Goal: Entertainment & Leisure: Browse casually

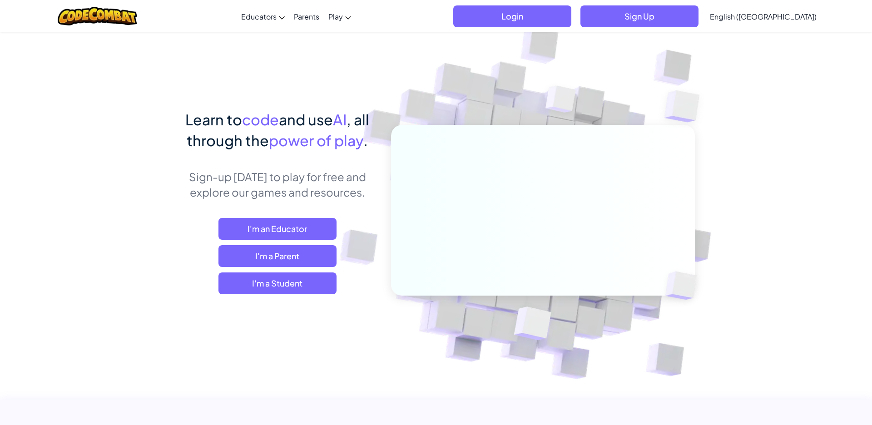
click at [294, 284] on span "I'm a Student" at bounding box center [277, 284] width 118 height 22
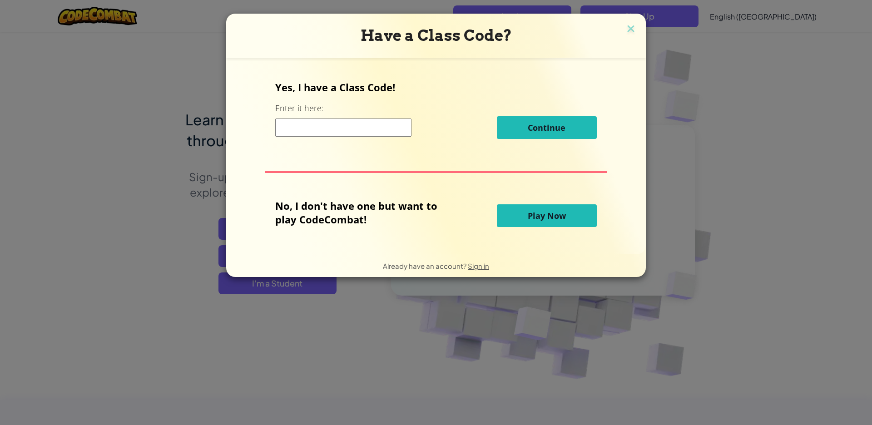
click at [555, 217] on span "Play Now" at bounding box center [547, 215] width 38 height 11
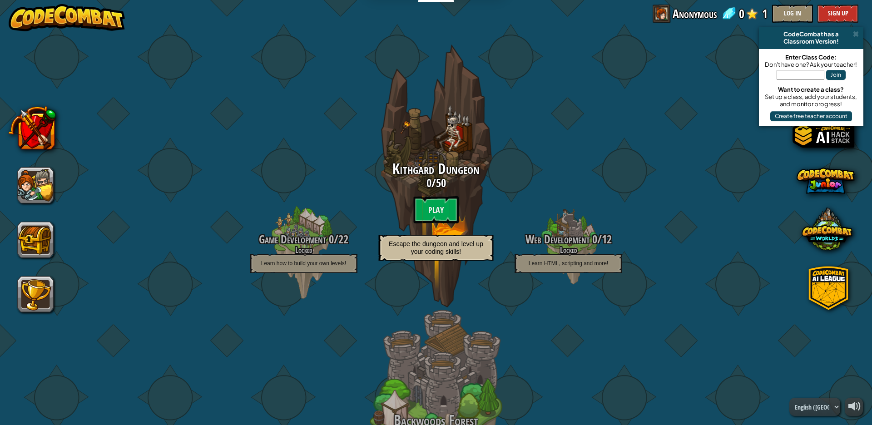
click at [434, 208] on btn "Play" at bounding box center [435, 209] width 45 height 27
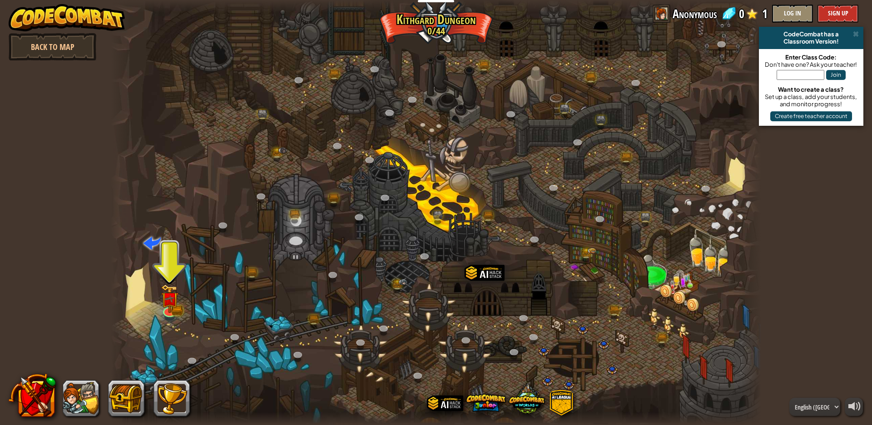
click at [171, 308] on img at bounding box center [169, 298] width 17 height 29
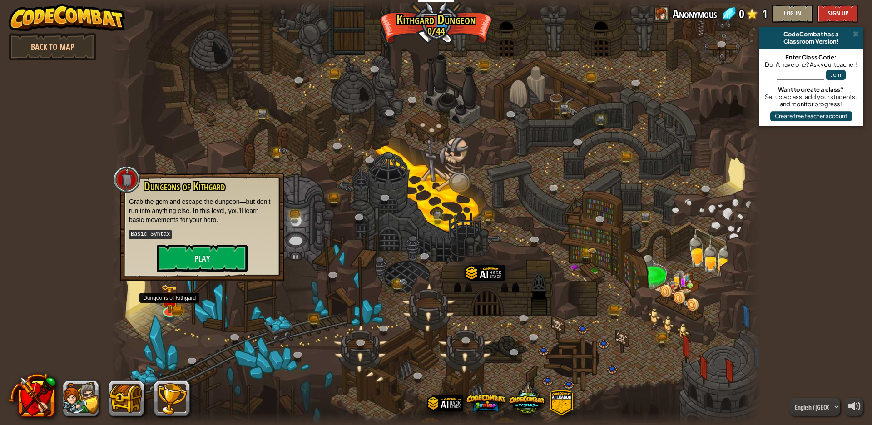
click at [170, 310] on img at bounding box center [169, 298] width 17 height 29
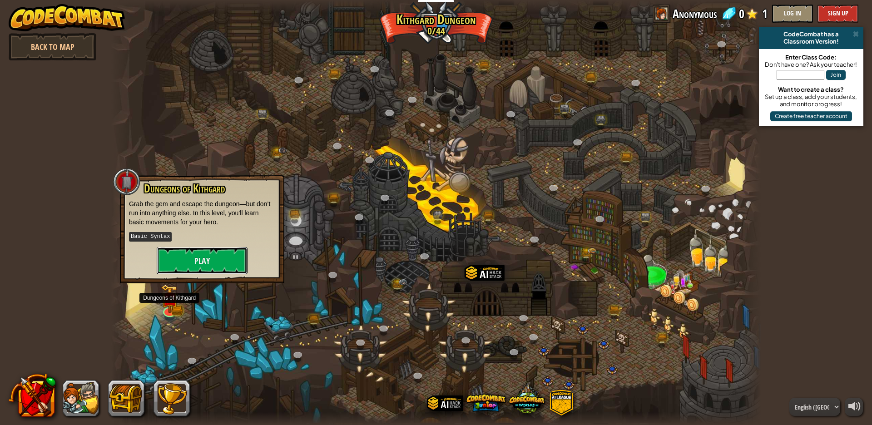
click at [200, 258] on button "Play" at bounding box center [202, 260] width 91 height 27
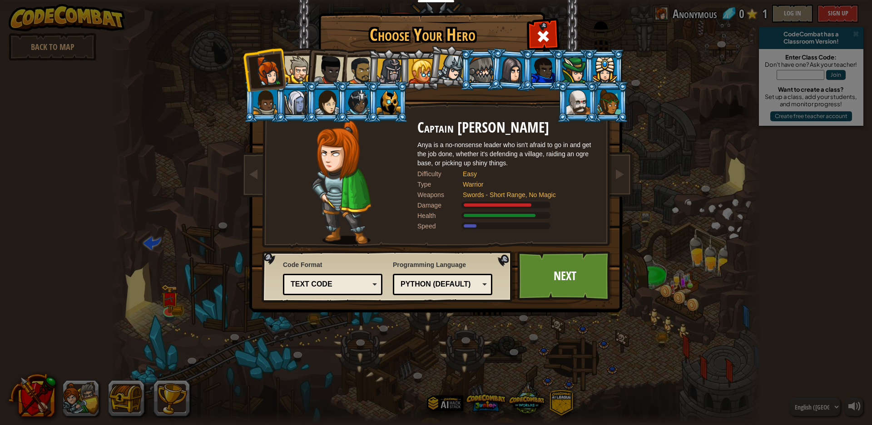
click at [374, 284] on div "Text code" at bounding box center [333, 285] width 88 height 14
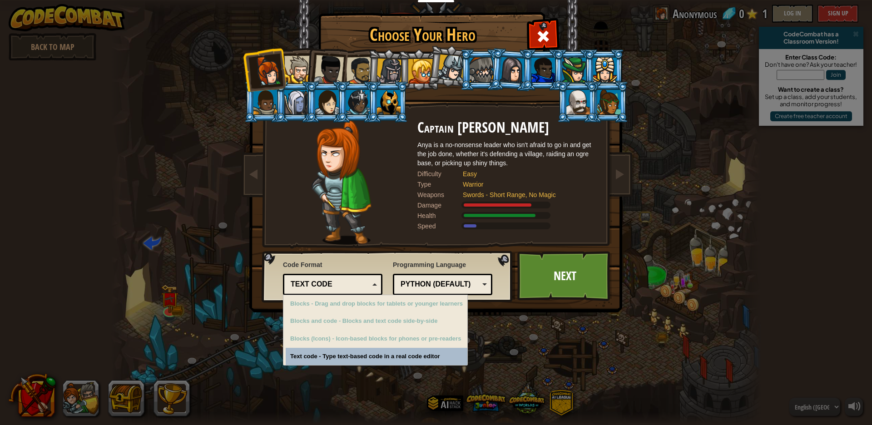
click at [303, 335] on div "Blocks (Icons) - Icon-based blocks for phones or pre-readers" at bounding box center [377, 339] width 182 height 18
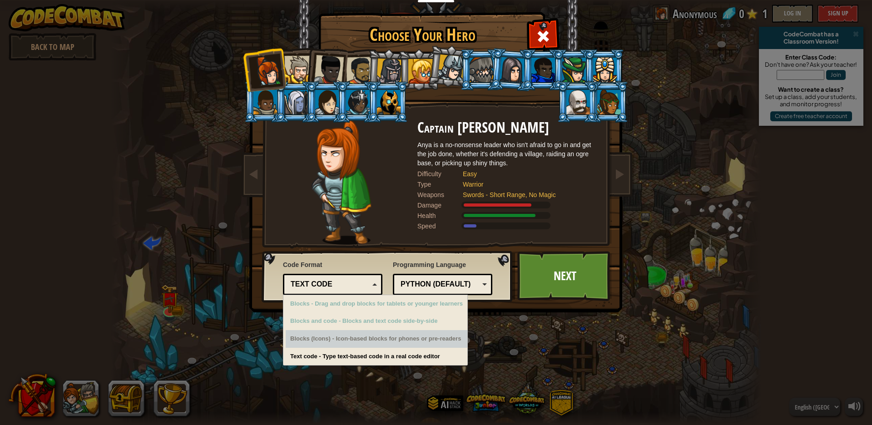
click at [300, 358] on div "Text code - Type text-based code in a real code editor" at bounding box center [377, 357] width 182 height 18
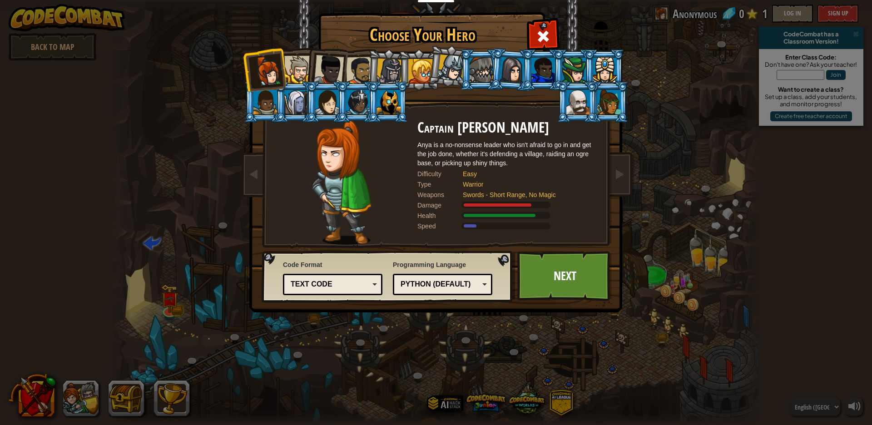
click at [484, 283] on div "Python (Default)" at bounding box center [443, 285] width 88 height 14
click at [375, 286] on div "Text code" at bounding box center [333, 285] width 88 height 14
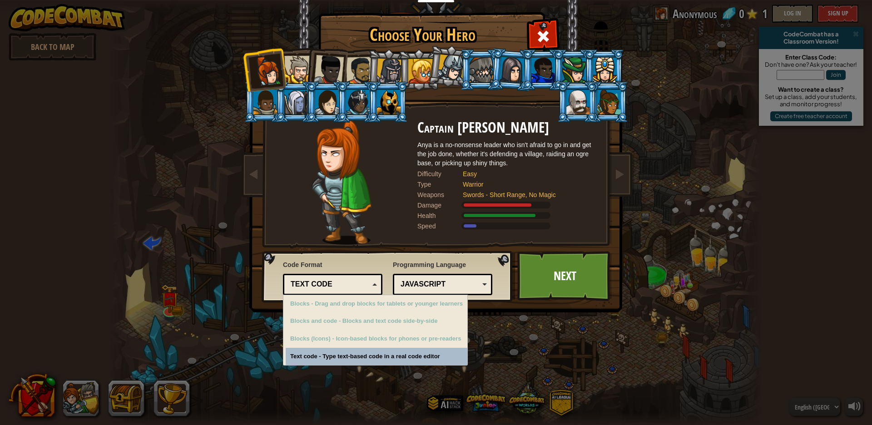
click at [322, 358] on div "Text code - Type text-based code in a real code editor" at bounding box center [377, 357] width 182 height 18
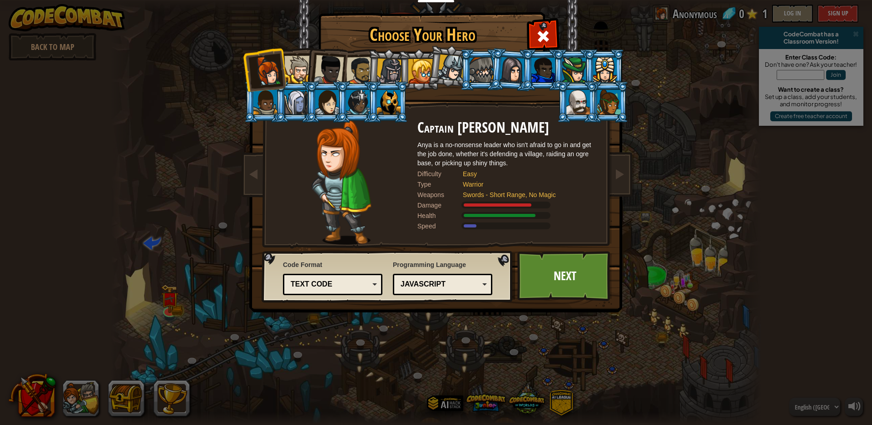
click at [471, 287] on div "JavaScript" at bounding box center [440, 284] width 79 height 10
click at [563, 275] on link "Next" at bounding box center [564, 276] width 95 height 50
